Goal: Register for event/course

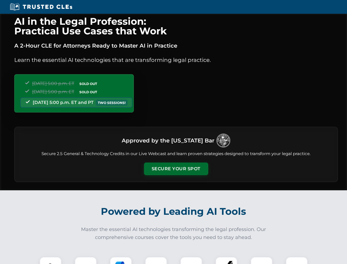
click at [176, 169] on button "Secure Your Spot" at bounding box center [176, 169] width 64 height 13
click at [51, 260] on img at bounding box center [51, 268] width 16 height 16
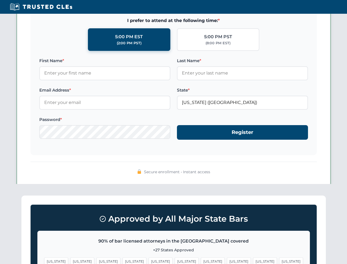
click at [201, 260] on span "[US_STATE]" at bounding box center [213, 261] width 24 height 8
click at [253, 260] on span "[US_STATE]" at bounding box center [265, 261] width 24 height 8
